Goal: Transaction & Acquisition: Purchase product/service

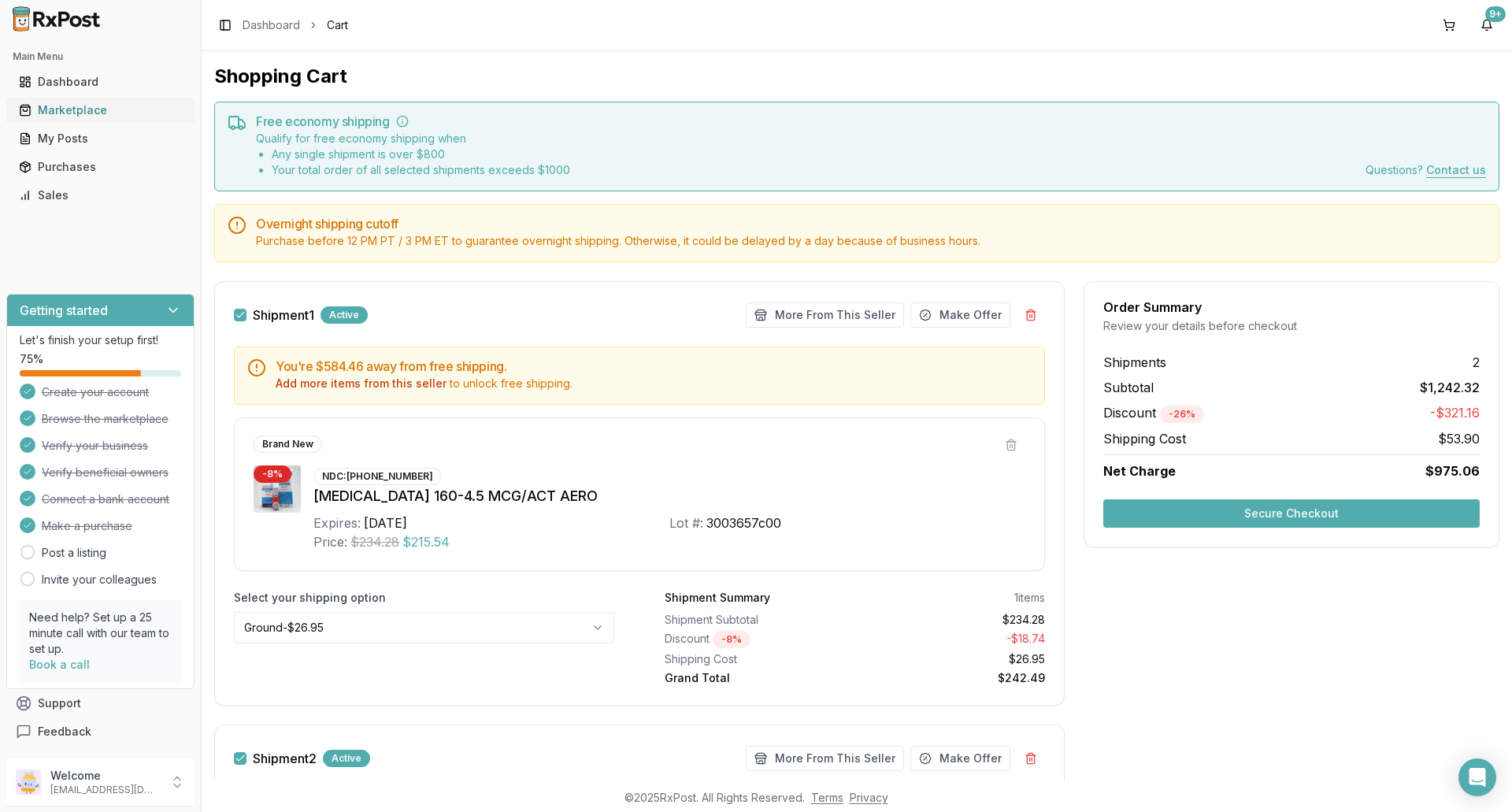
click at [77, 110] on div "Marketplace" at bounding box center [100, 111] width 163 height 16
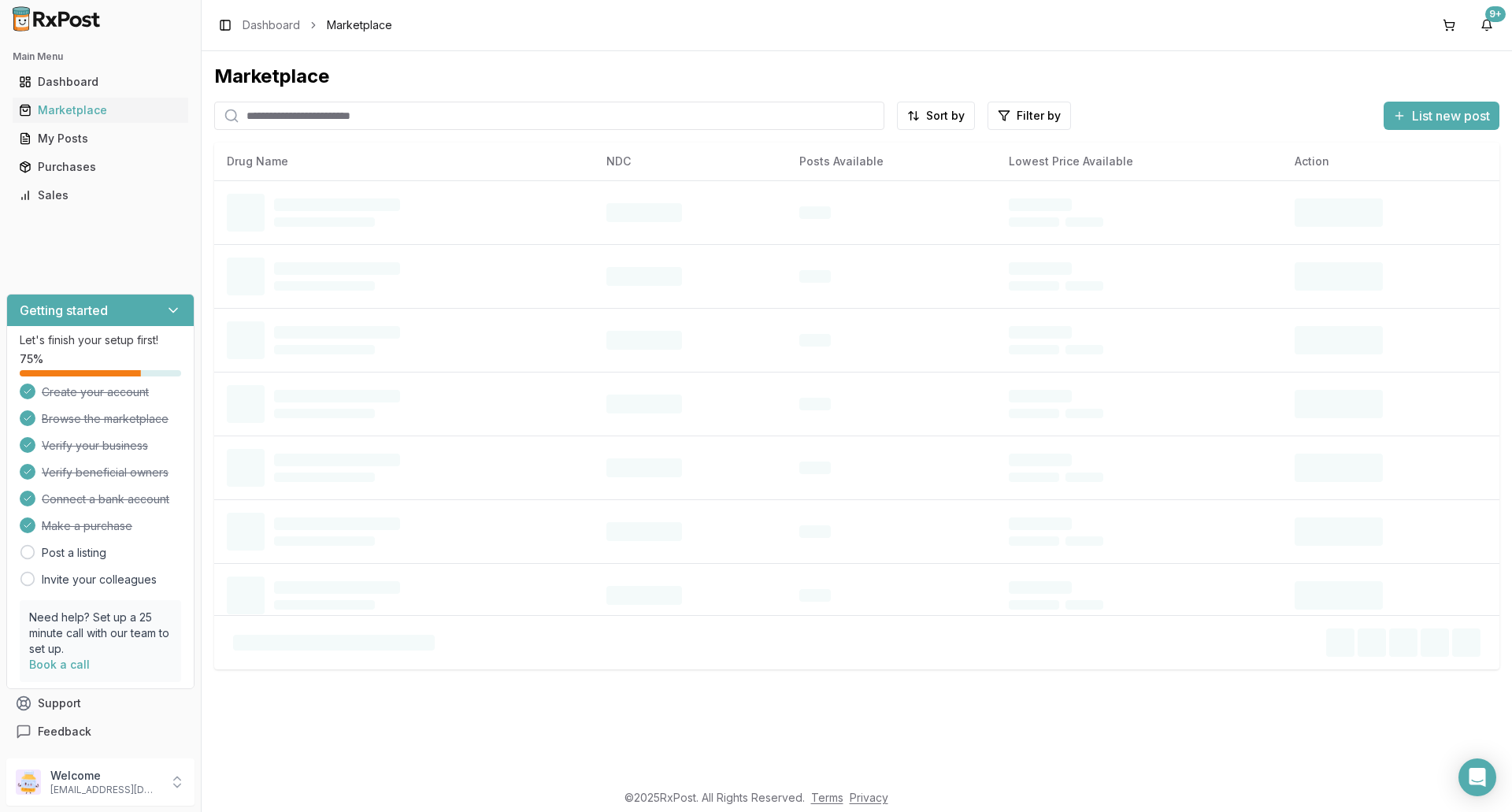
click at [288, 117] on input "search" at bounding box center [549, 116] width 670 height 29
type input "*********"
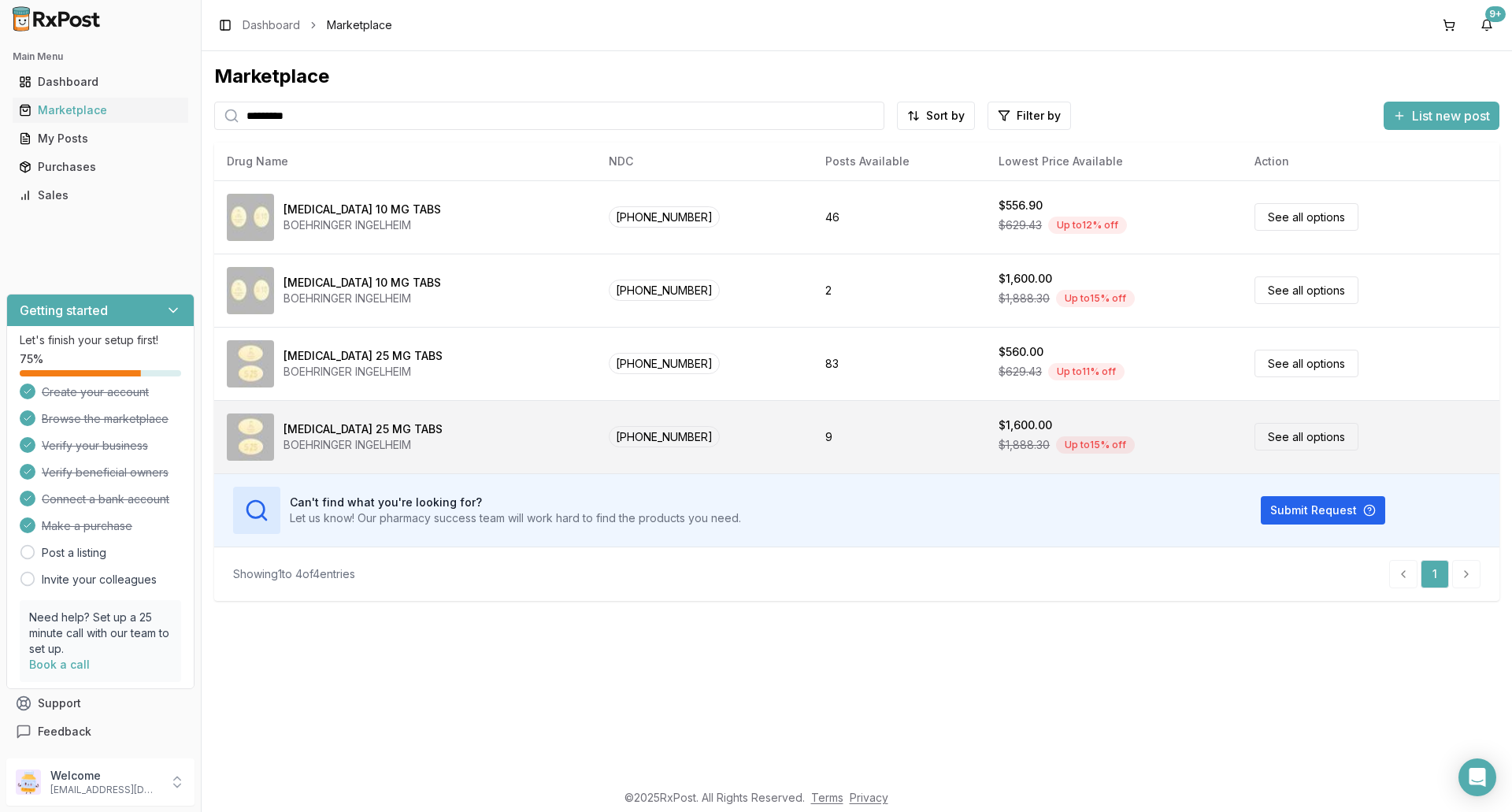
click at [1282, 438] on link "See all options" at bounding box center [1306, 436] width 104 height 28
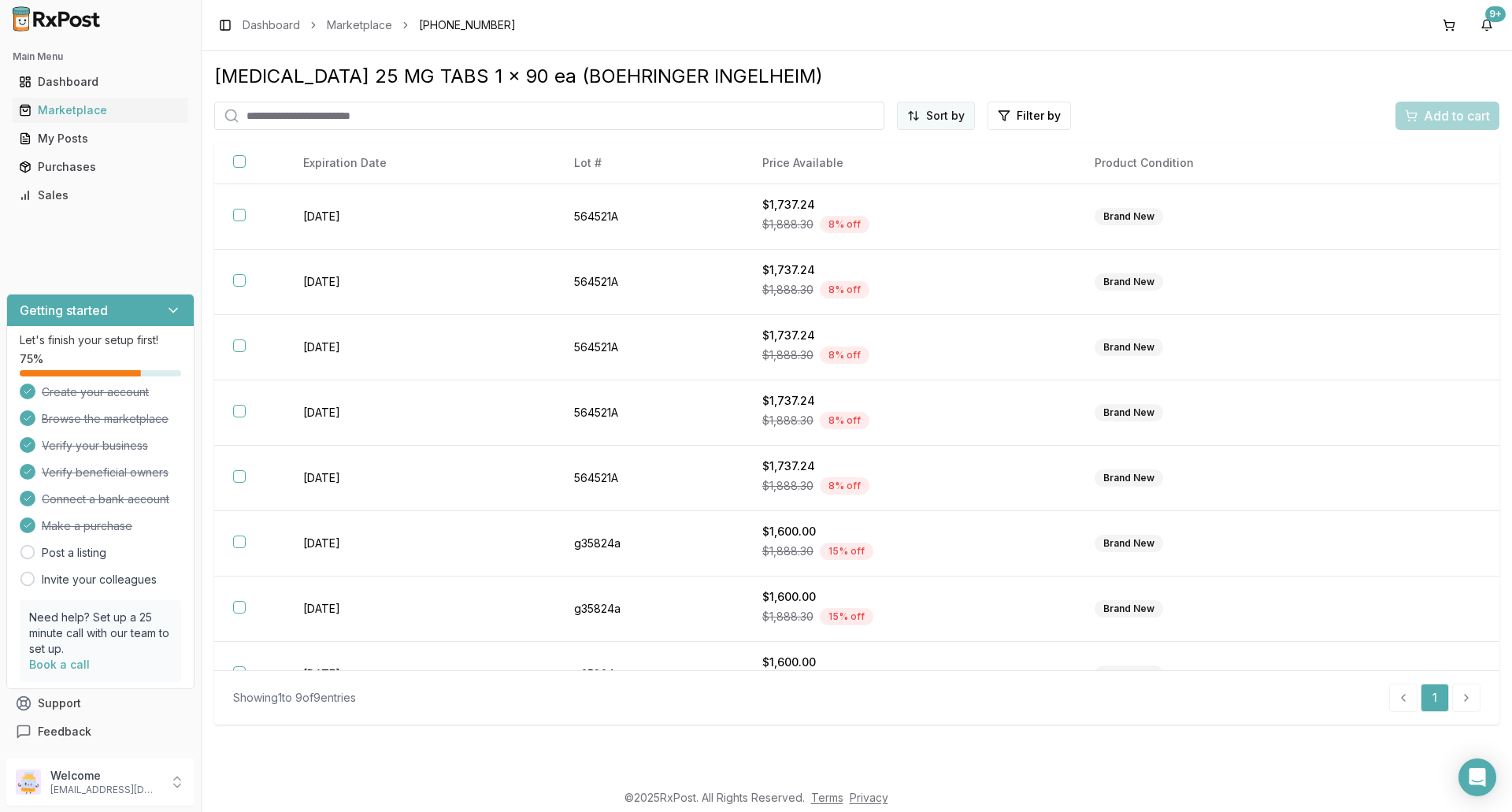
click at [957, 110] on html "Main Menu Dashboard Marketplace My Posts Purchases Sales Getting started Let's …" at bounding box center [756, 406] width 1512 height 812
click at [861, 173] on div "Price (Low to High)" at bounding box center [898, 175] width 150 height 25
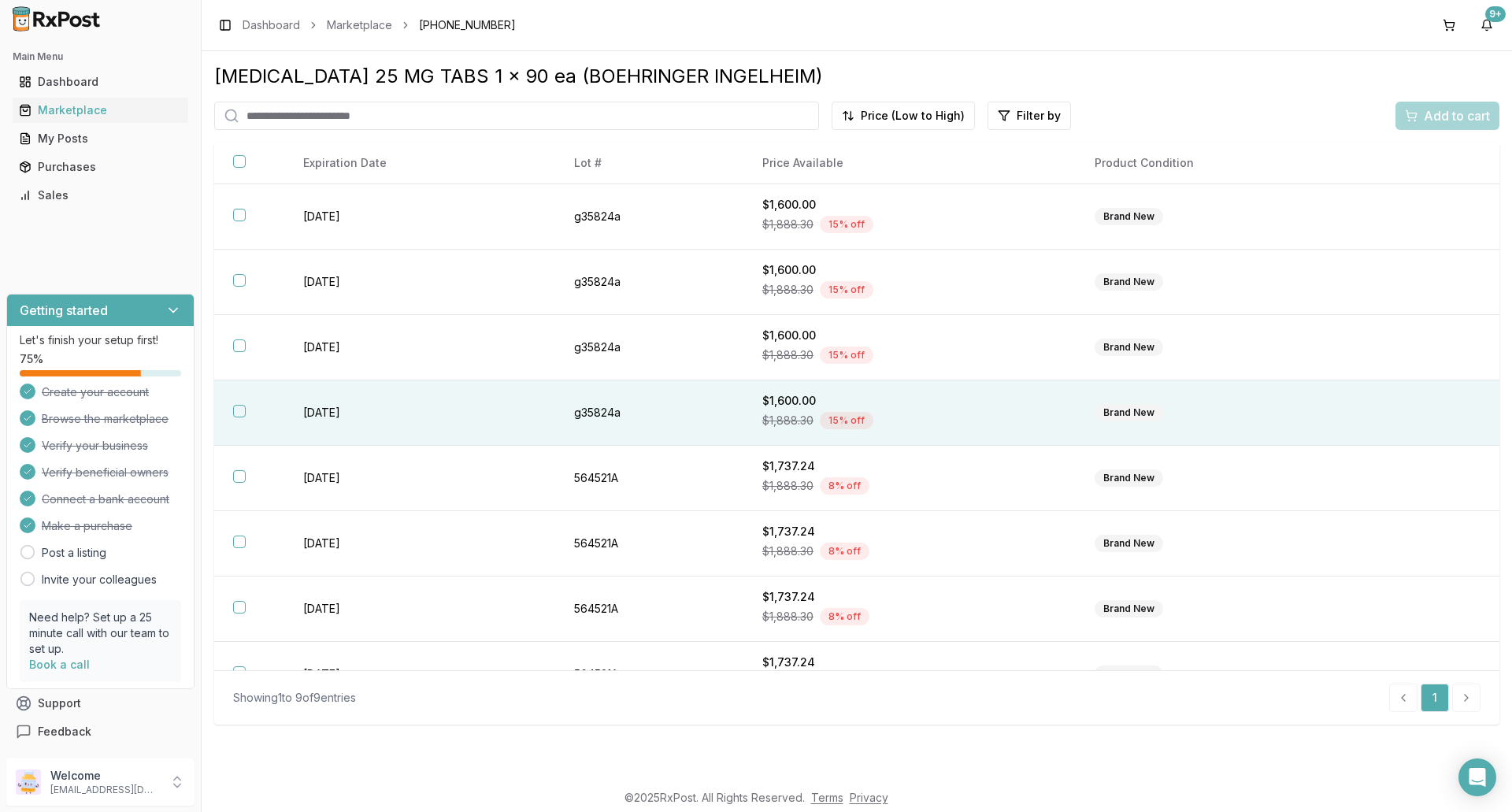
click at [239, 408] on button "button" at bounding box center [239, 410] width 12 height 12
click at [1448, 113] on span "Add to cart" at bounding box center [1457, 115] width 66 height 19
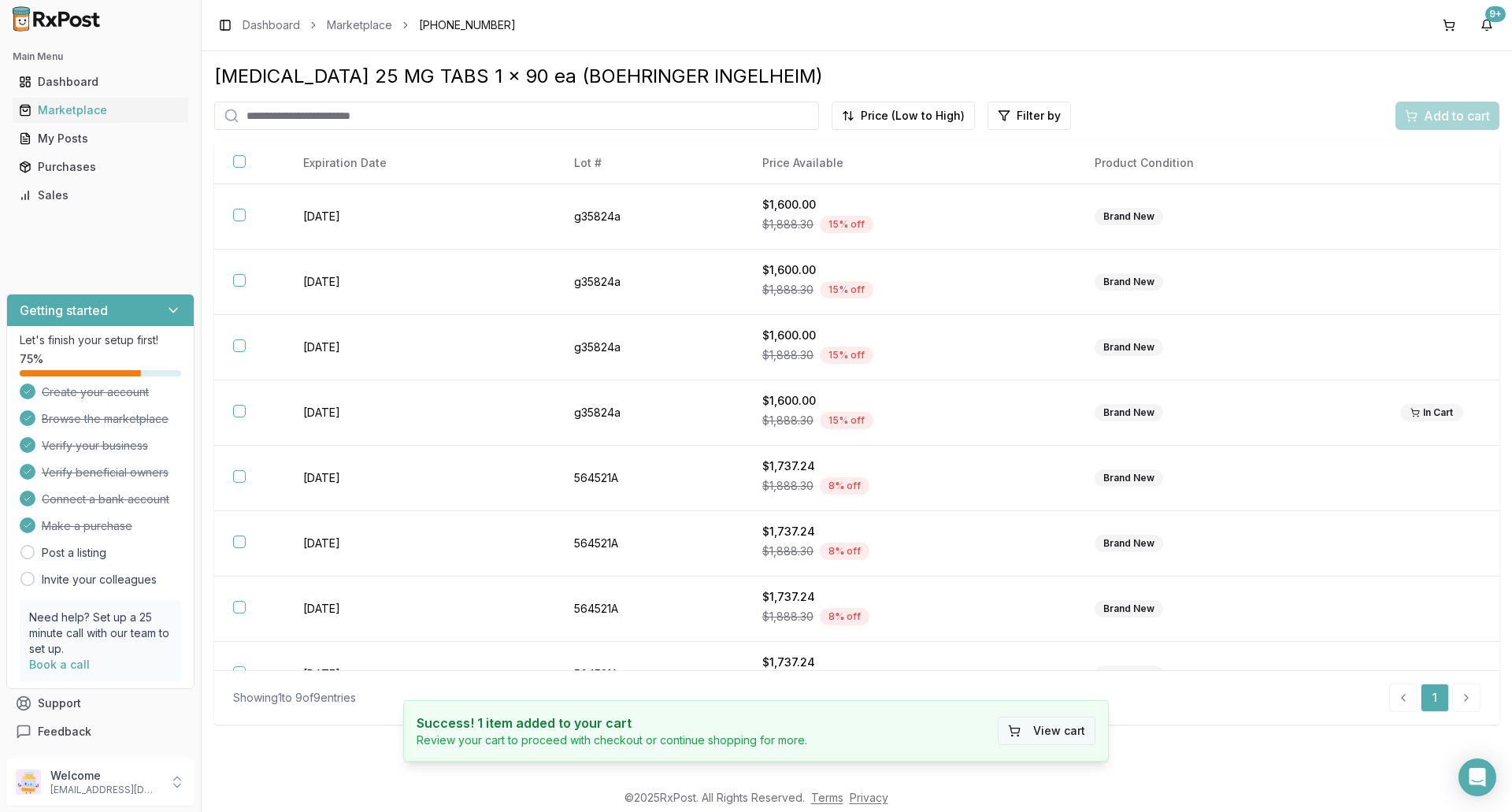
click at [1056, 739] on button "View cart" at bounding box center [1046, 731] width 97 height 29
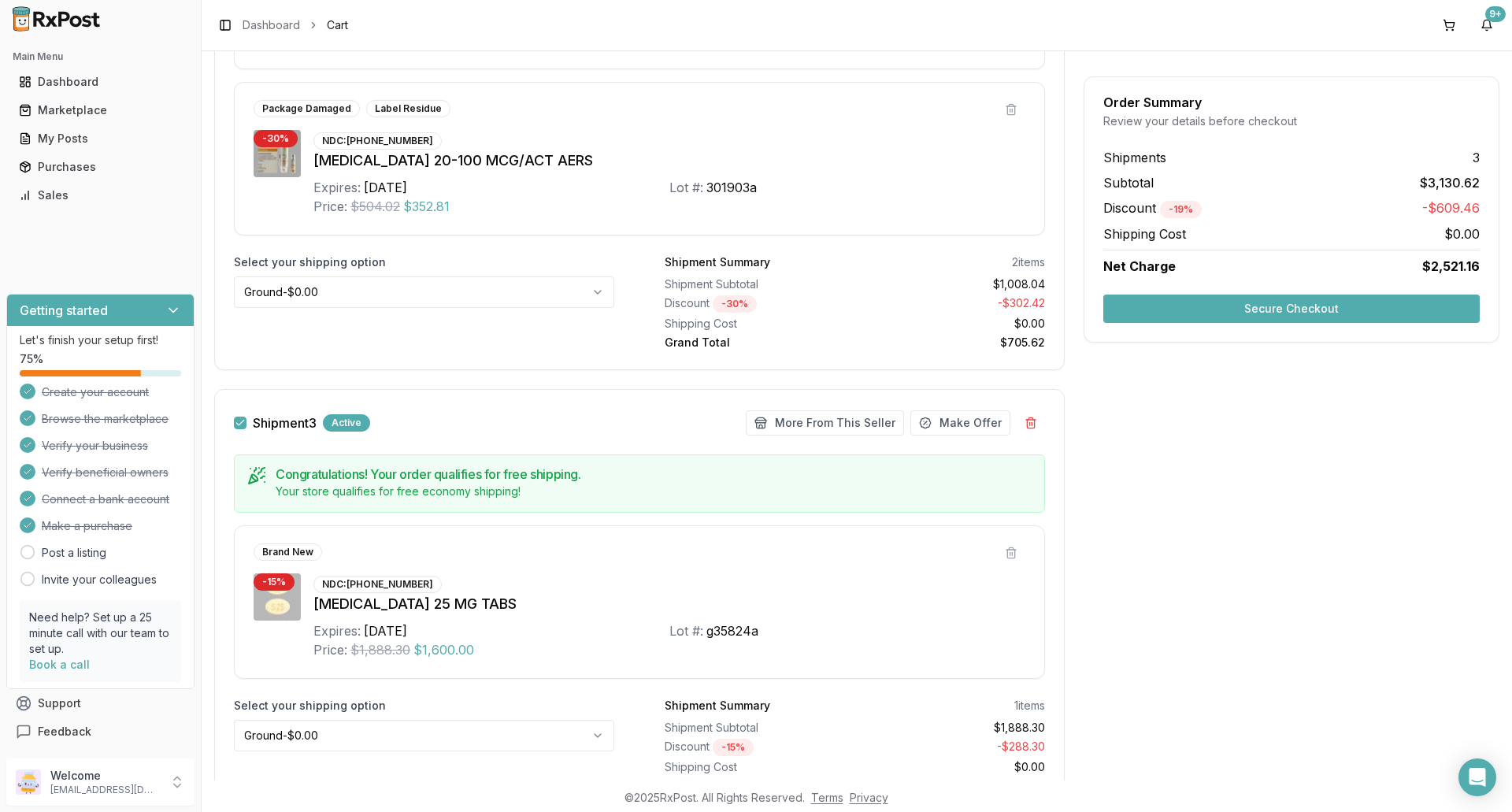
scroll to position [1022, 0]
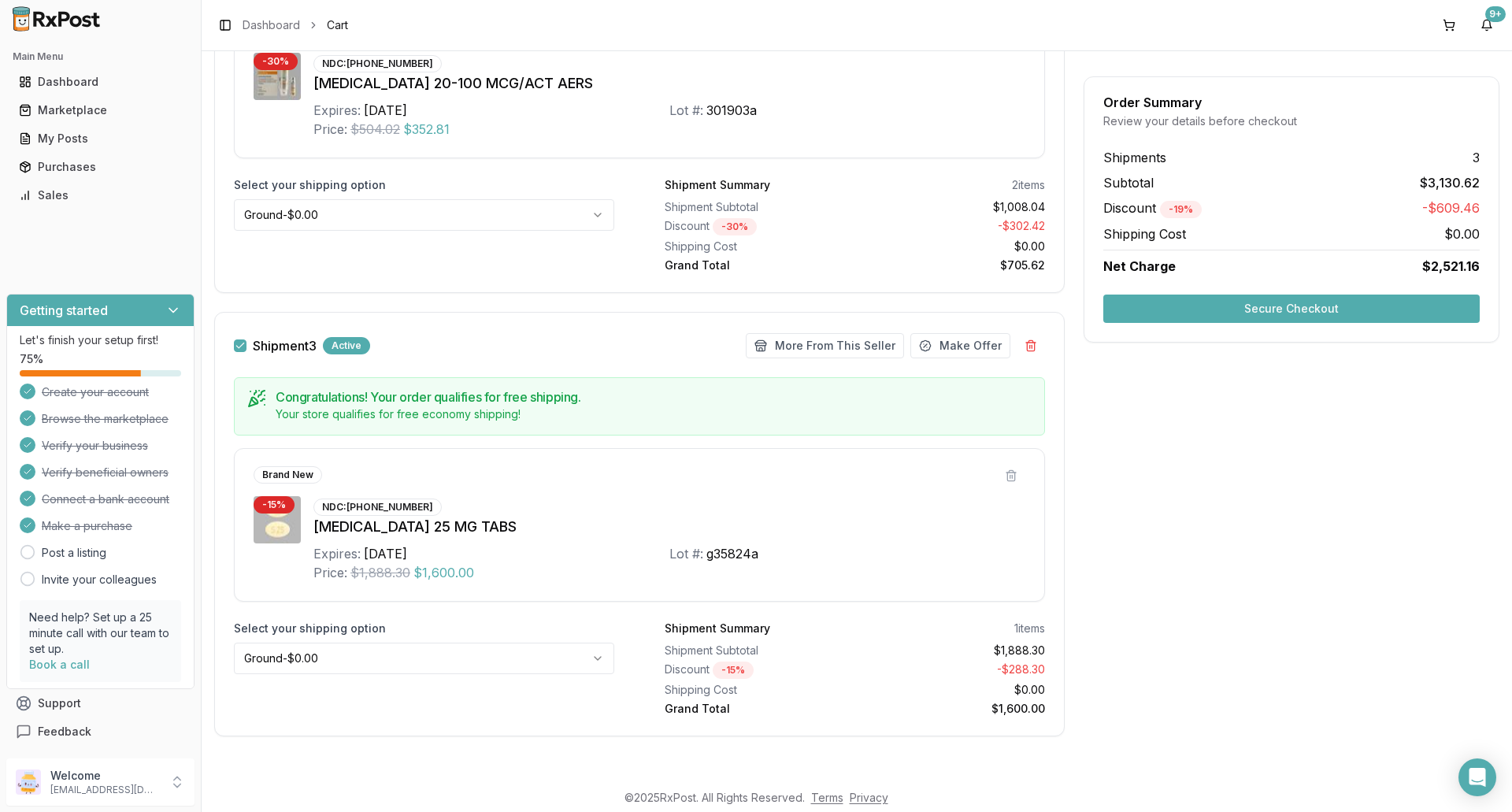
click at [1280, 309] on button "Secure Checkout" at bounding box center [1292, 309] width 377 height 29
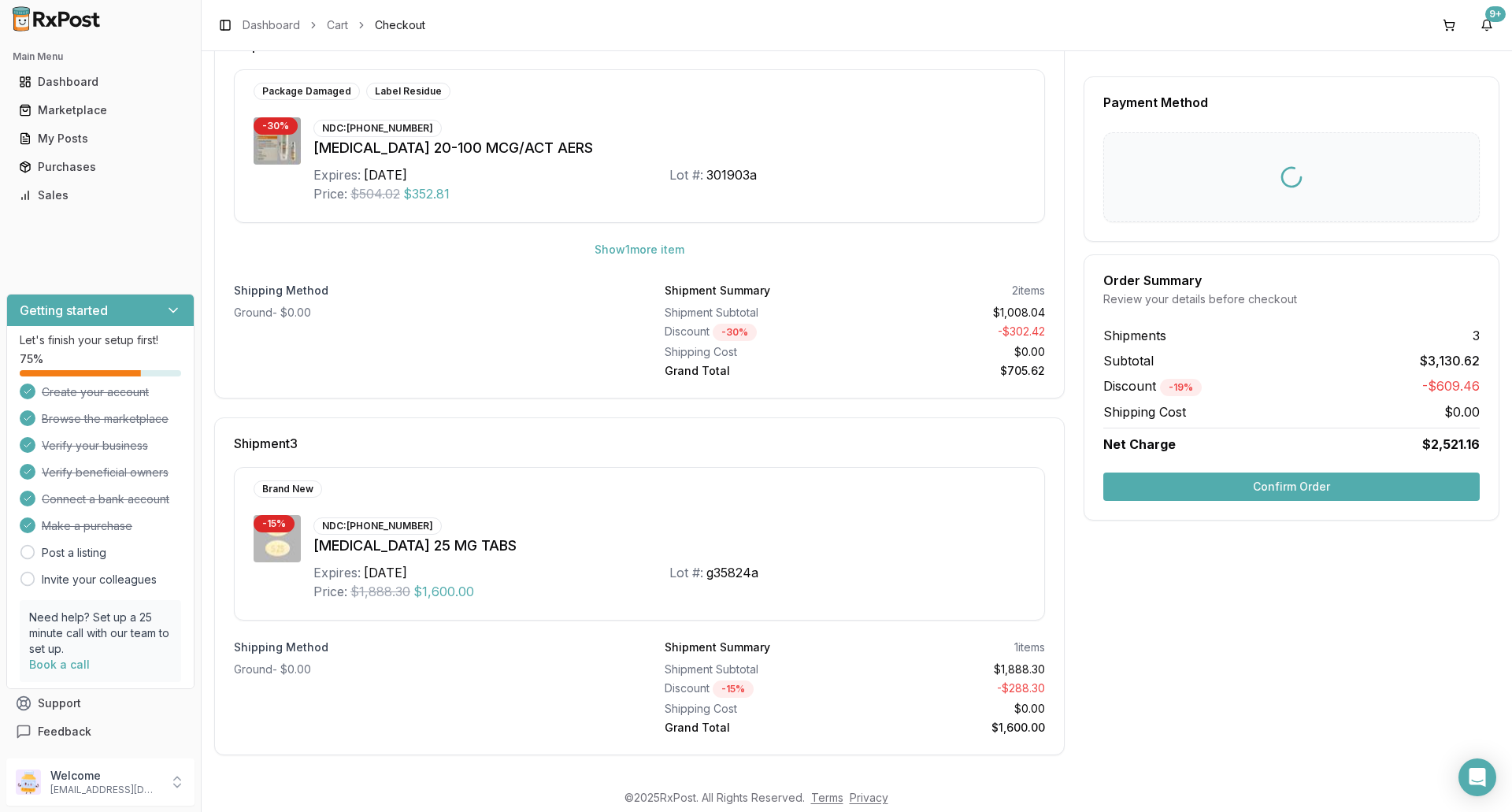
scroll to position [12, 0]
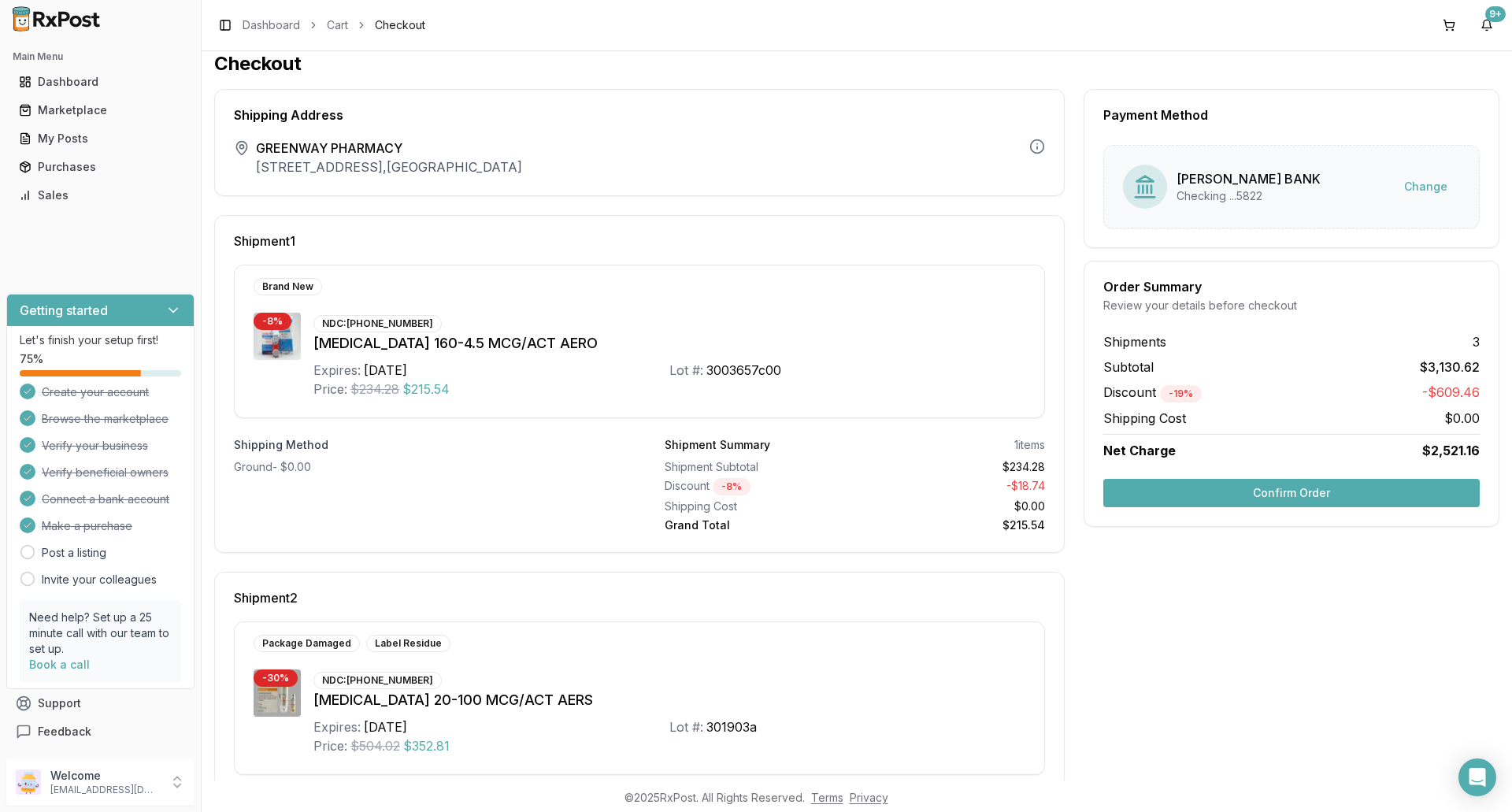
click at [1278, 492] on button "Confirm Order" at bounding box center [1292, 493] width 377 height 29
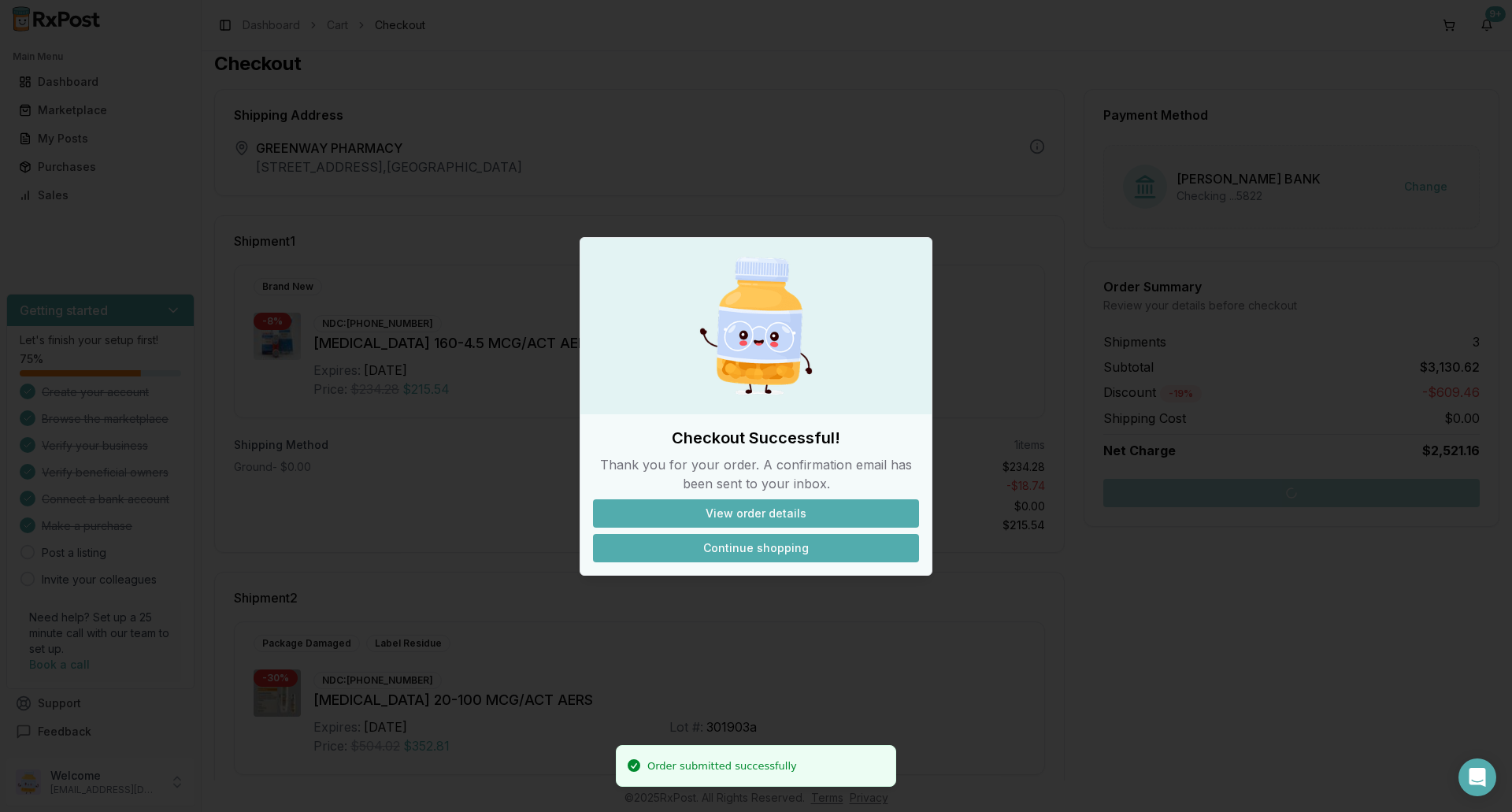
drag, startPoint x: 768, startPoint y: 547, endPoint x: 760, endPoint y: 554, distance: 10.6
click at [768, 547] on button "Continue shopping" at bounding box center [755, 548] width 326 height 29
